Goal: Task Accomplishment & Management: Complete application form

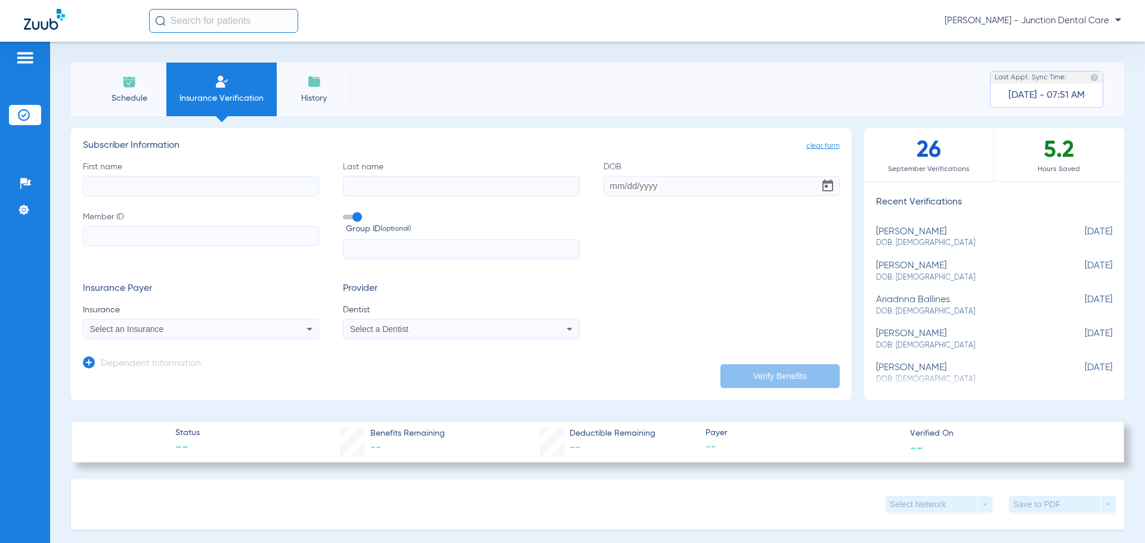
click at [158, 186] on input "First name" at bounding box center [201, 186] width 236 height 20
type input "[PERSON_NAME]"
click at [129, 239] on input "Member ID" at bounding box center [201, 236] width 236 height 20
paste input "806593368"
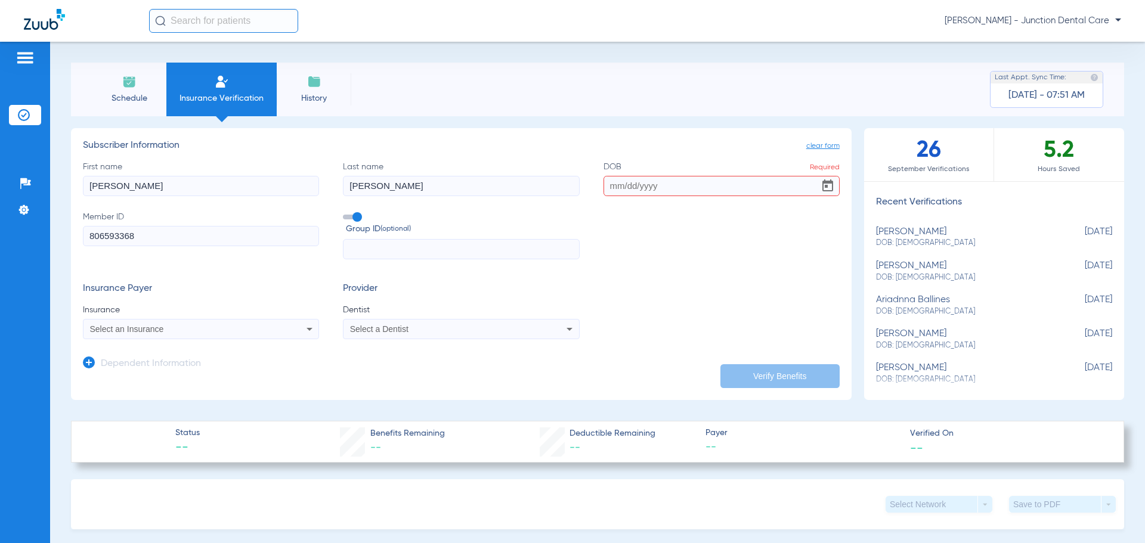
type input "806593368"
click at [149, 327] on span "Select an Insurance" at bounding box center [127, 329] width 74 height 10
type input "team"
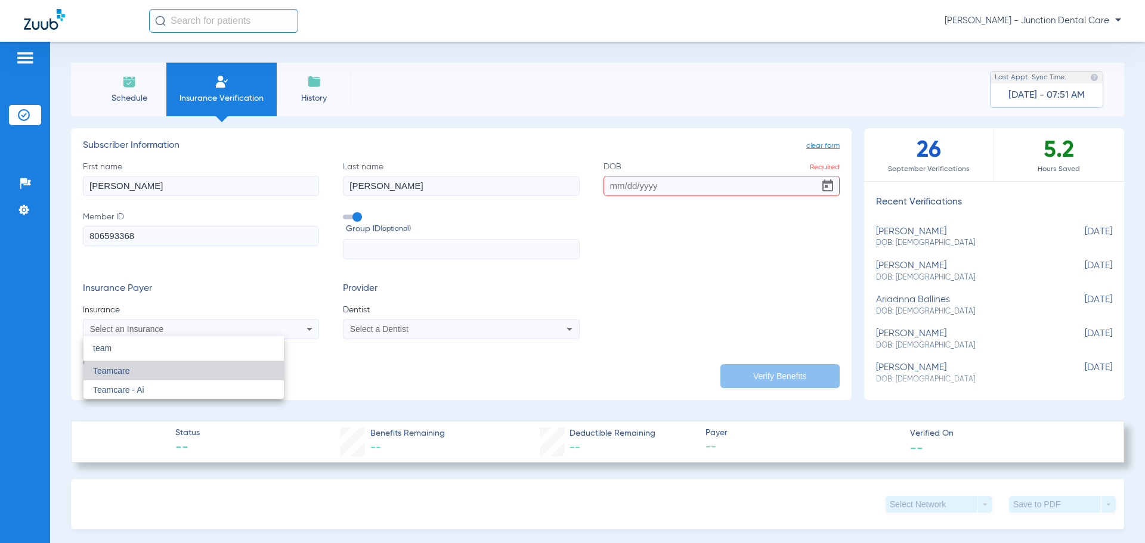
click at [148, 372] on mat-option "Teamcare" at bounding box center [183, 370] width 200 height 19
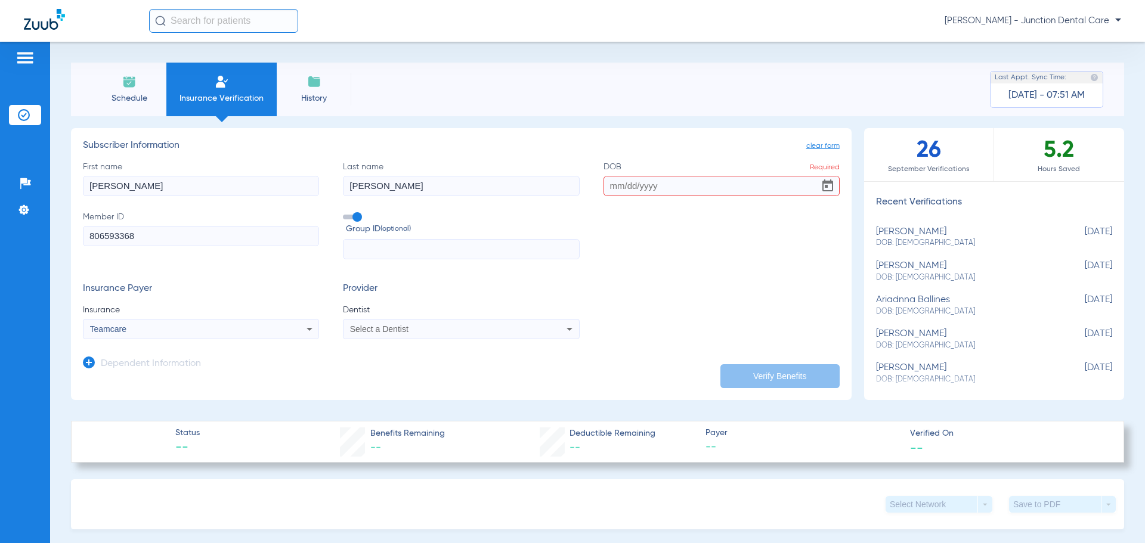
click at [375, 330] on span "Select a Dentist" at bounding box center [379, 329] width 58 height 10
type input "azee"
click at [468, 370] on mat-option "[PERSON_NAME] 1669151825" at bounding box center [442, 370] width 200 height 19
click at [604, 183] on input "DOB Required" at bounding box center [722, 186] width 236 height 20
type input "[DATE]"
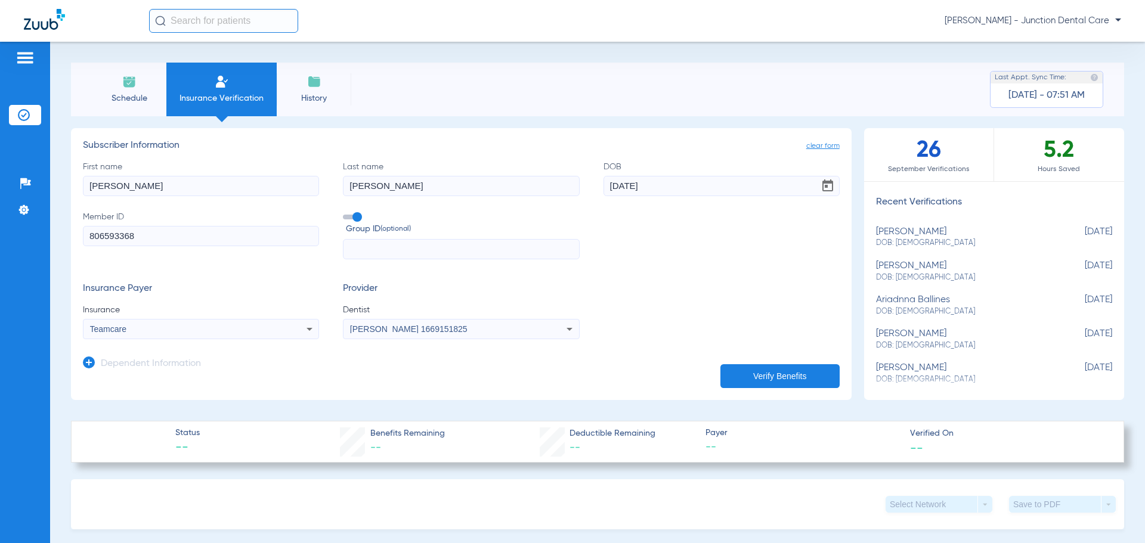
click at [750, 376] on button "Verify Benefits" at bounding box center [779, 376] width 119 height 24
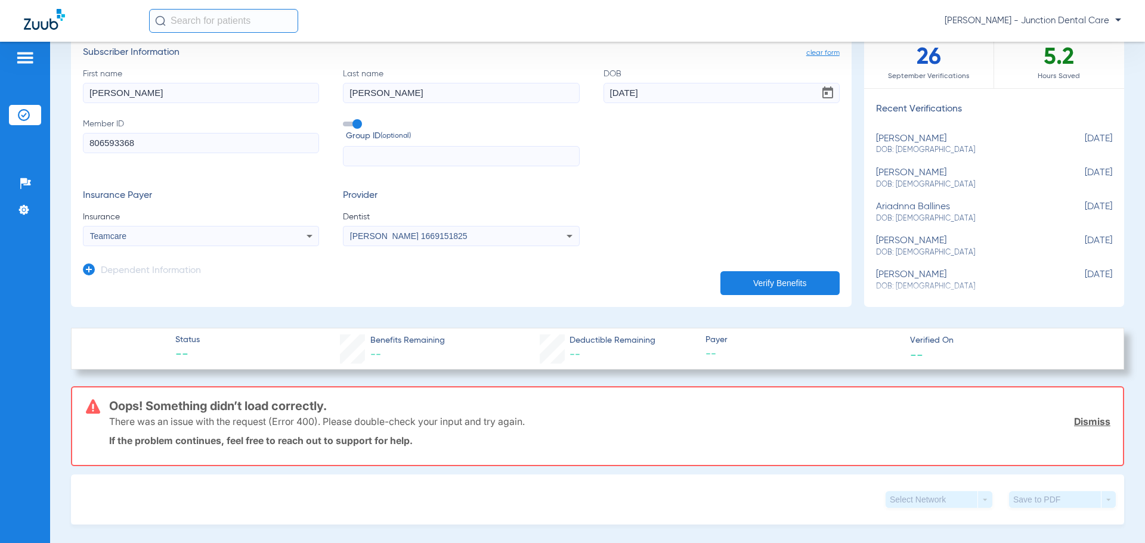
scroll to position [60, 0]
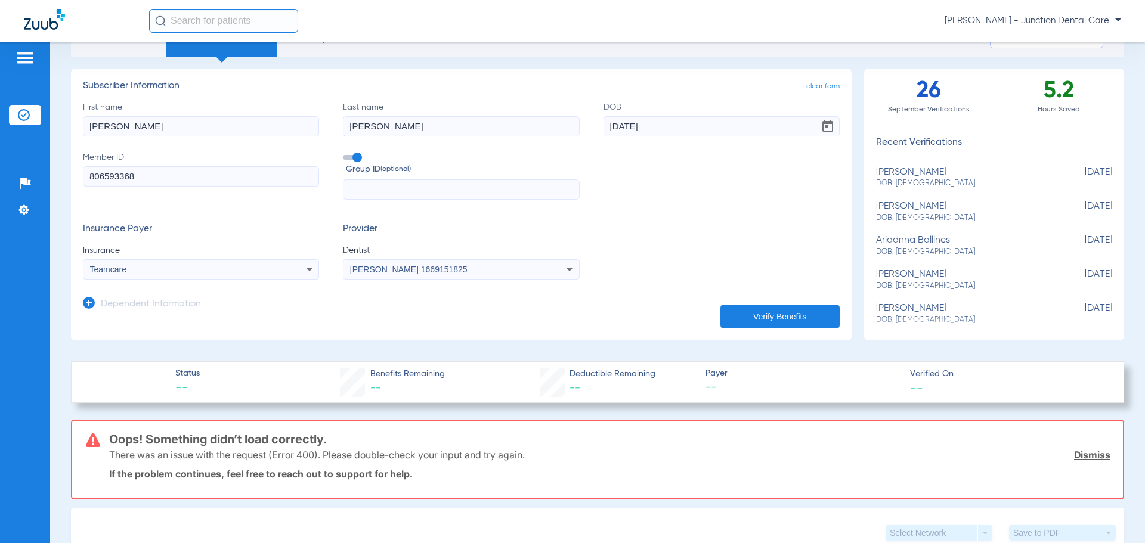
click at [800, 317] on button "Verify Benefits" at bounding box center [779, 317] width 119 height 24
